Goal: Check status: Check status

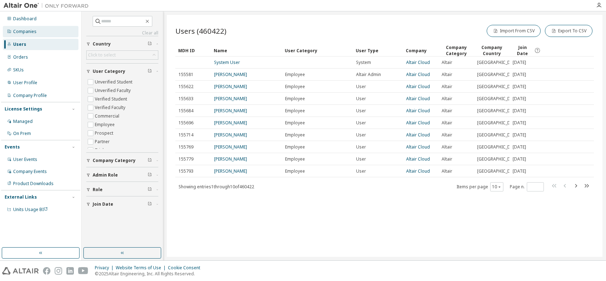
click at [48, 36] on div "Companies" at bounding box center [41, 31] width 76 height 11
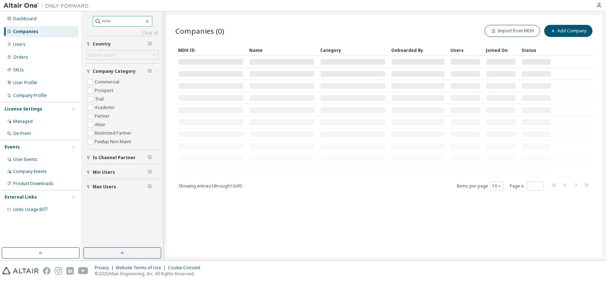
click at [108, 22] on input "text" at bounding box center [123, 21] width 43 height 7
type input "**********"
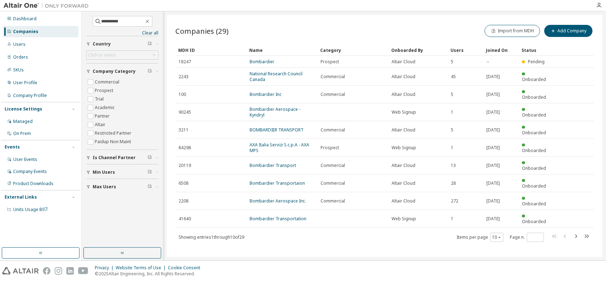
click at [574, 232] on icon "button" at bounding box center [576, 236] width 9 height 9
type input "*"
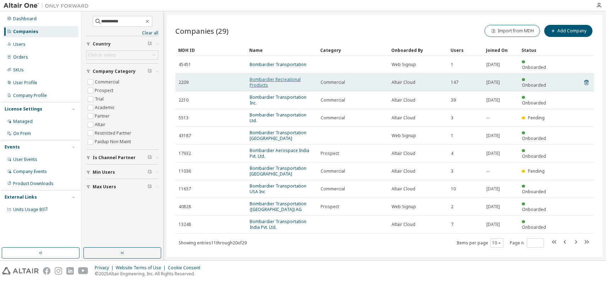
click at [288, 76] on link "Bombardier Recreational Products" at bounding box center [275, 82] width 51 height 12
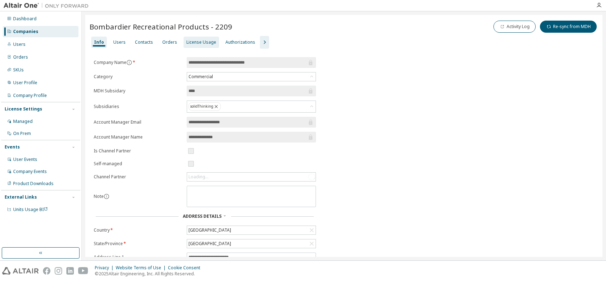
click at [206, 43] on div "License Usage" at bounding box center [201, 42] width 30 height 6
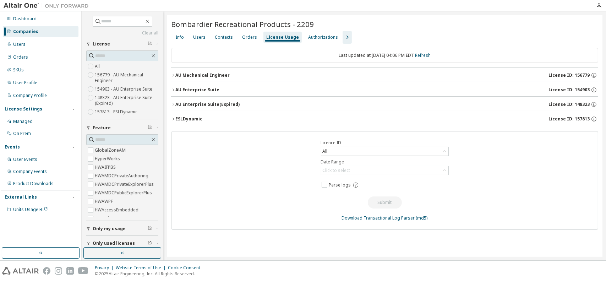
click at [175, 74] on icon "button" at bounding box center [173, 75] width 4 height 4
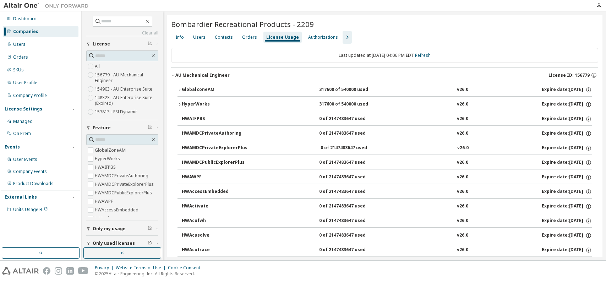
click at [173, 74] on icon "button" at bounding box center [173, 75] width 4 height 4
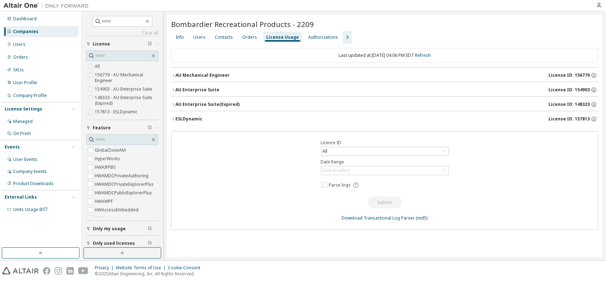
click at [173, 89] on icon "button" at bounding box center [173, 90] width 4 height 4
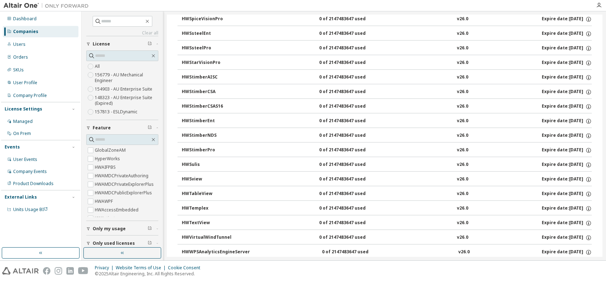
scroll to position [4688, 0]
